Goal: Contribute content: Contribute content

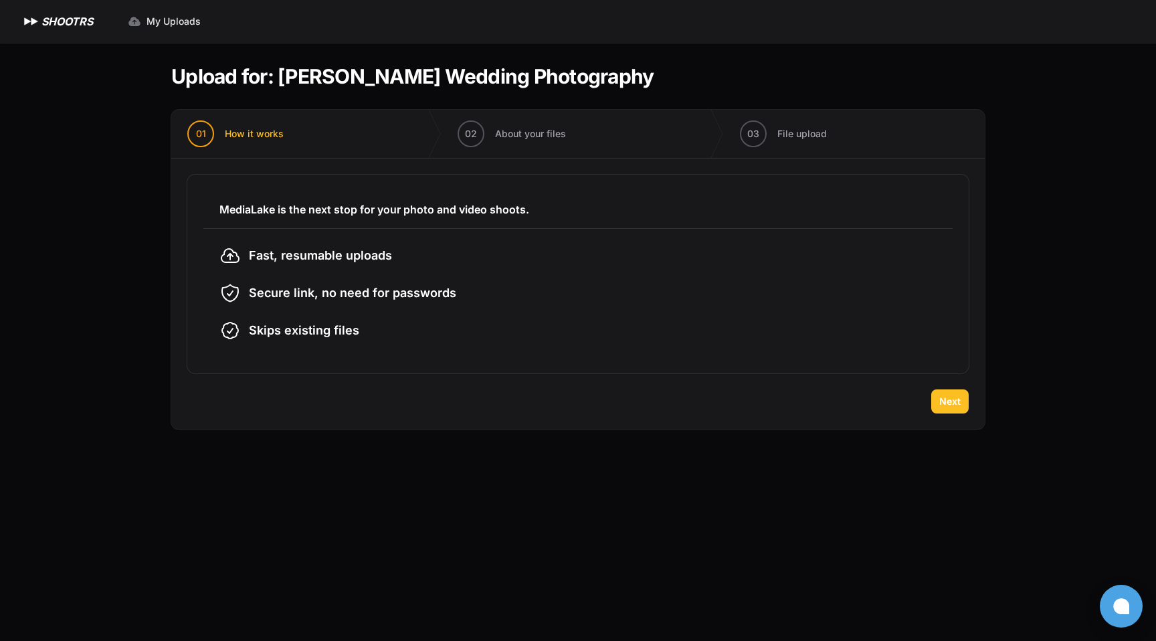
click at [952, 399] on span "Next" at bounding box center [949, 401] width 21 height 13
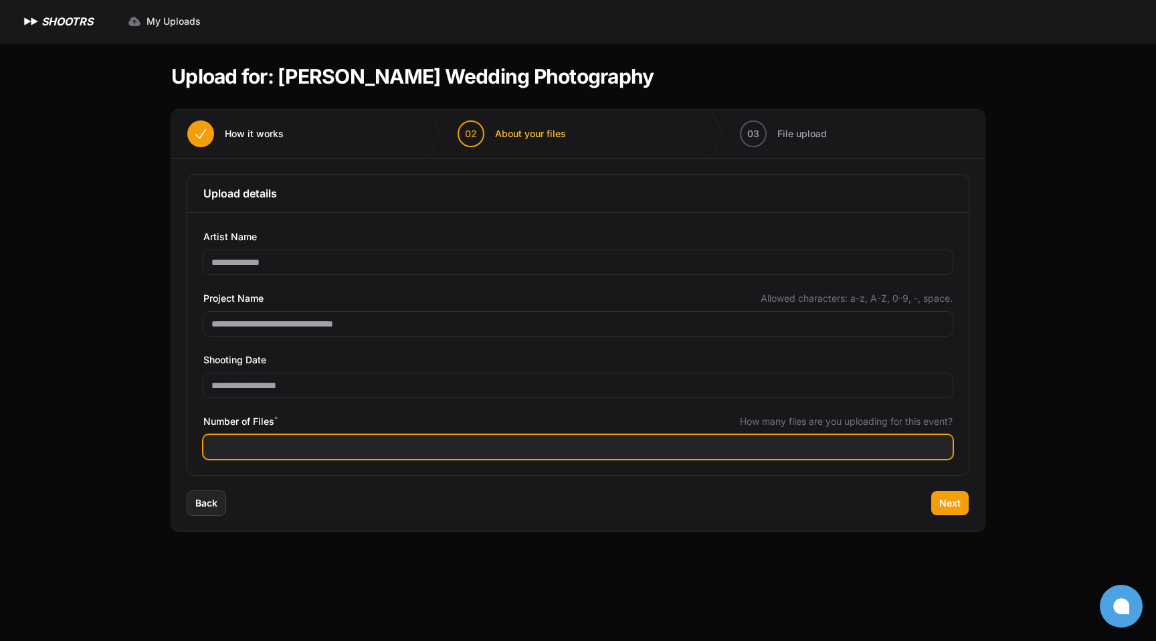
click at [486, 451] on input "Number of Files *" at bounding box center [577, 447] width 749 height 24
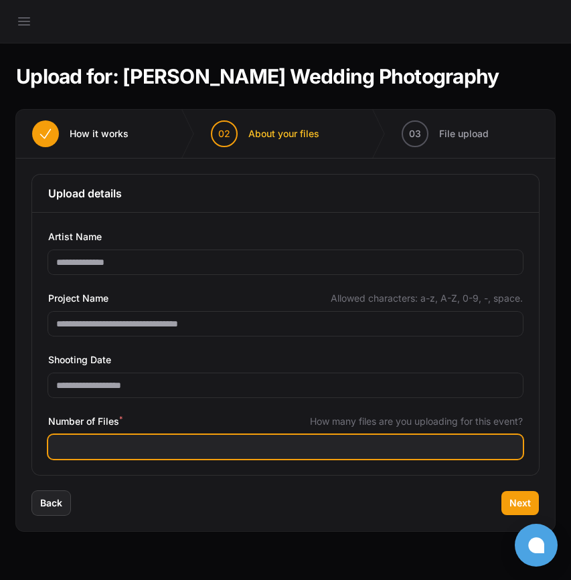
type input "****"
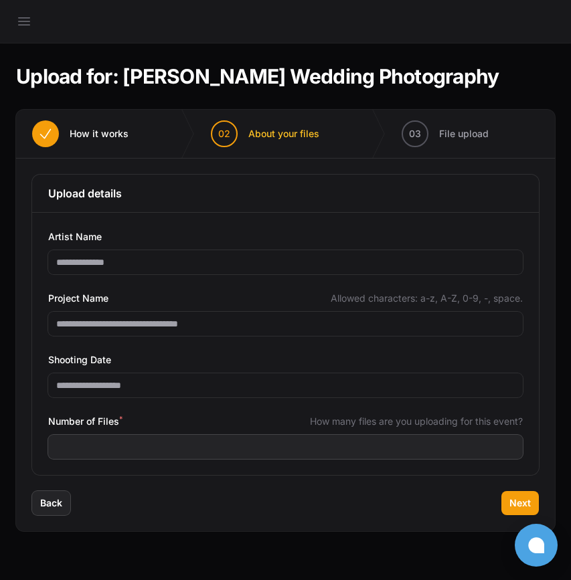
click at [540, 504] on div "Back Next" at bounding box center [285, 511] width 538 height 40
click at [524, 503] on span "Next" at bounding box center [519, 502] width 21 height 13
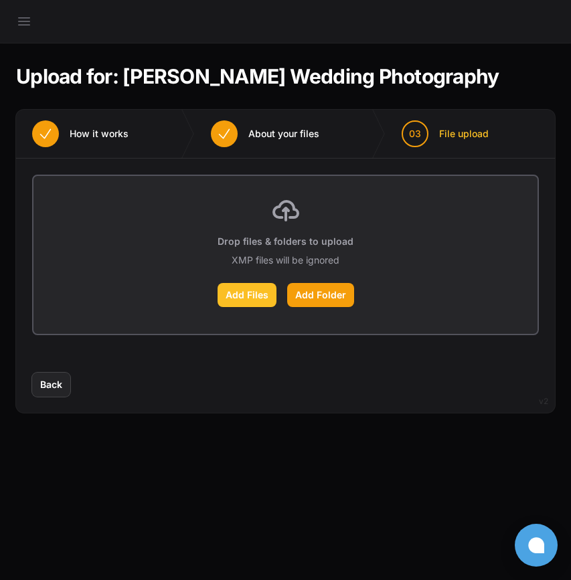
click at [246, 298] on label "Add Files" at bounding box center [246, 295] width 59 height 24
click at [0, 0] on input "Add Files" at bounding box center [0, 0] width 0 height 0
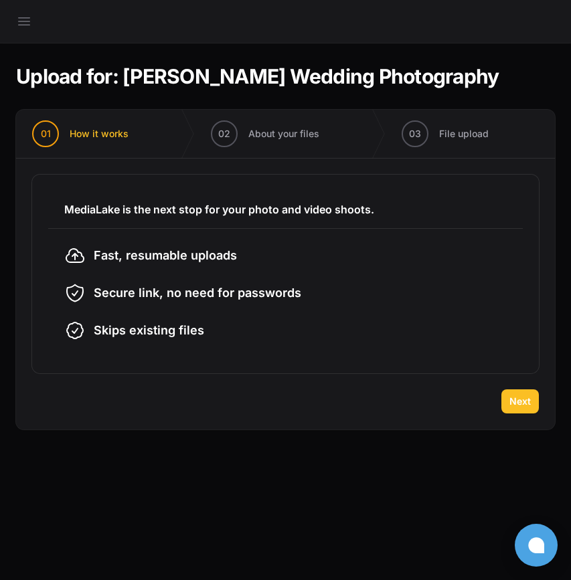
click at [510, 409] on button "Next" at bounding box center [519, 401] width 37 height 24
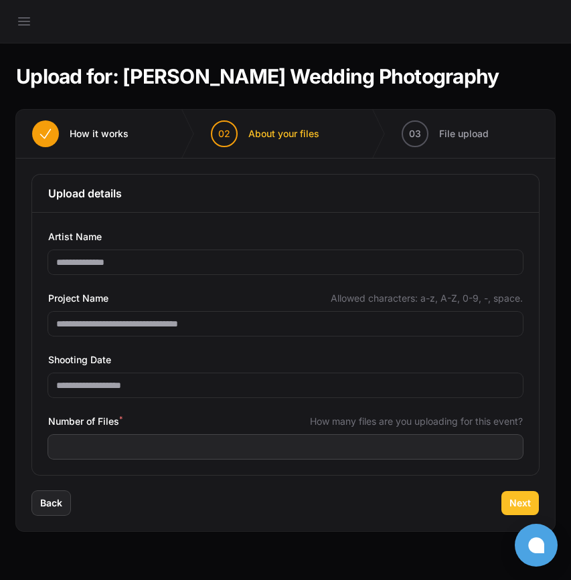
click at [512, 508] on span "Next" at bounding box center [519, 502] width 21 height 13
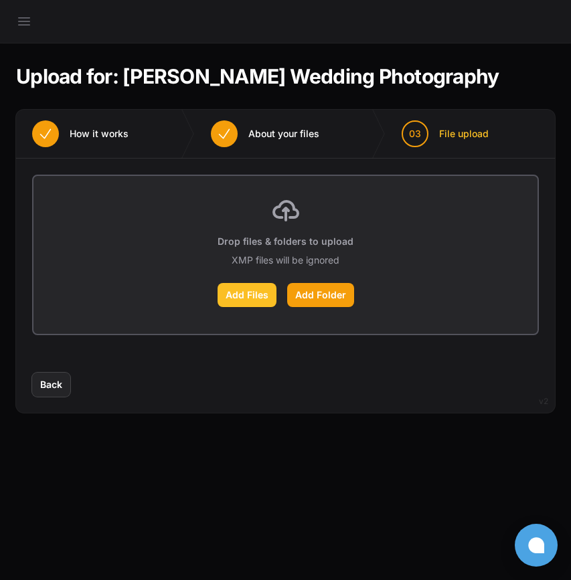
click at [247, 285] on label "Add Files" at bounding box center [246, 295] width 59 height 24
click at [0, 0] on input "Add Files" at bounding box center [0, 0] width 0 height 0
